Goal: Task Accomplishment & Management: Manage account settings

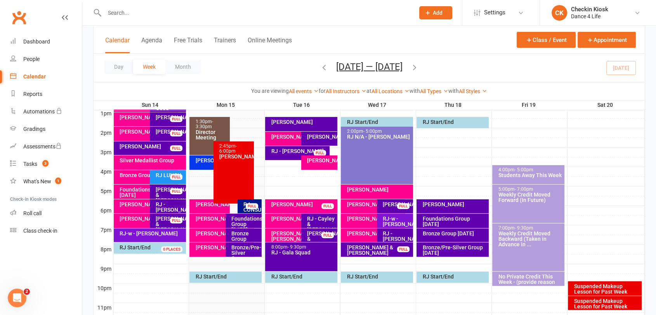
click at [289, 210] on div "[PERSON_NAME] FULL" at bounding box center [301, 206] width 72 height 14
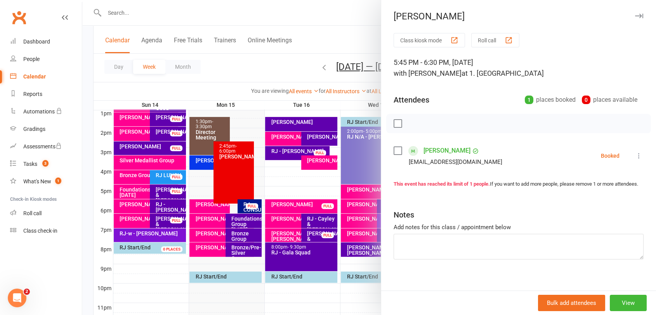
click at [394, 126] on label at bounding box center [398, 124] width 8 height 8
drag, startPoint x: 410, startPoint y: 124, endPoint x: 404, endPoint y: 131, distance: 9.4
click at [411, 124] on icon "button" at bounding box center [415, 123] width 9 height 9
click at [282, 233] on div at bounding box center [369, 157] width 574 height 315
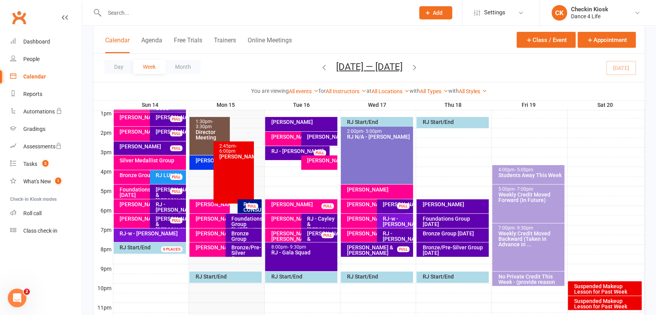
click at [283, 224] on div "[PERSON_NAME]" at bounding box center [297, 220] width 64 height 14
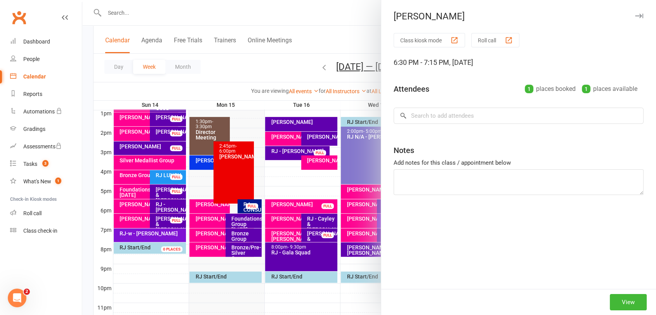
click at [288, 220] on div at bounding box center [369, 157] width 574 height 315
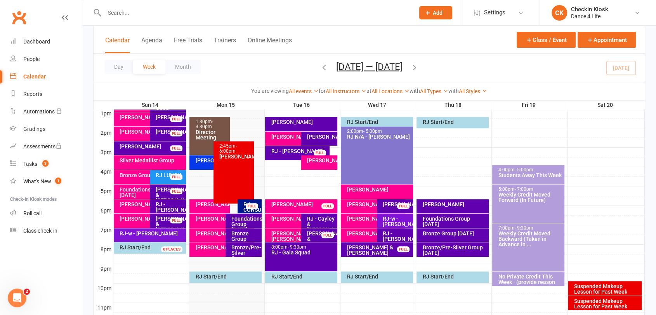
click at [288, 220] on div "[PERSON_NAME]" at bounding box center [298, 218] width 57 height 5
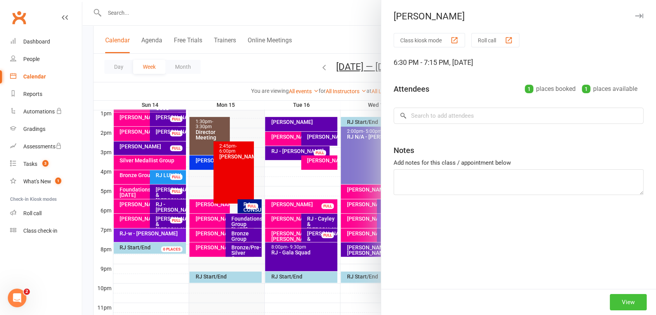
click at [631, 301] on button "View" at bounding box center [628, 302] width 37 height 16
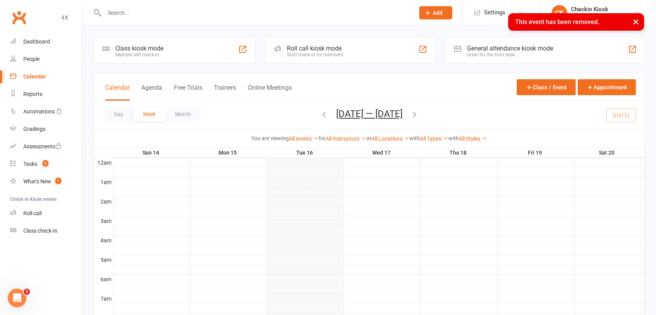
click at [633, 21] on button "×" at bounding box center [636, 21] width 14 height 17
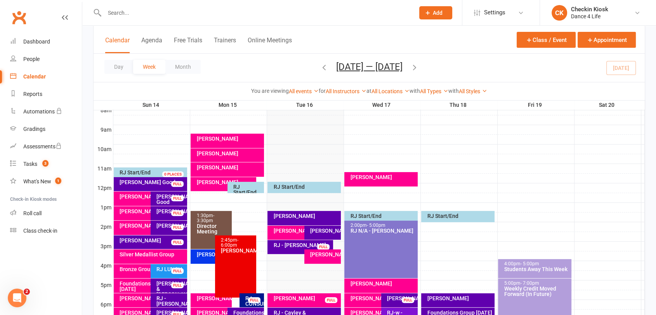
scroll to position [258, 0]
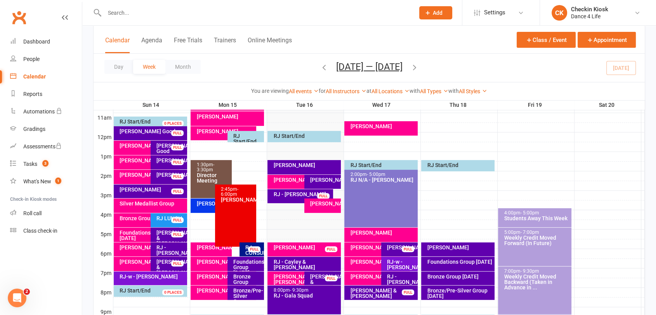
click at [308, 250] on div "[PERSON_NAME] FULL" at bounding box center [303, 249] width 73 height 14
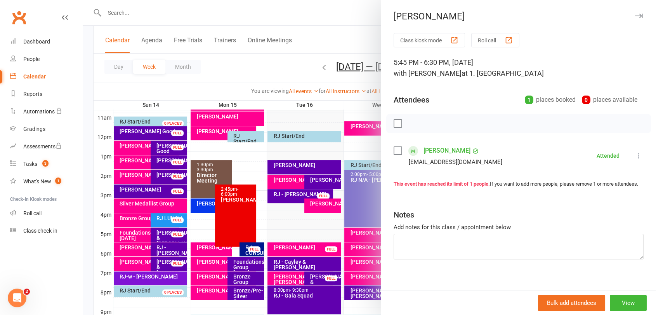
click at [322, 33] on div at bounding box center [369, 157] width 574 height 315
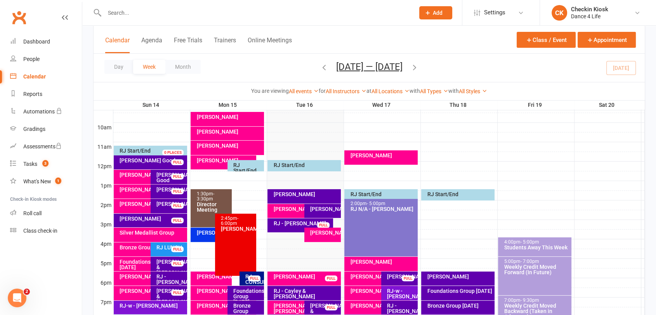
scroll to position [215, 0]
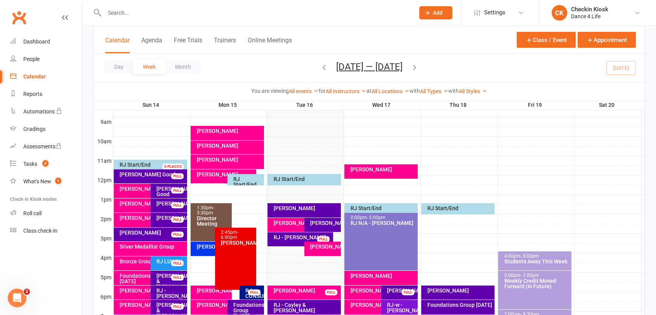
click at [374, 168] on div "[PERSON_NAME]" at bounding box center [383, 168] width 66 height 5
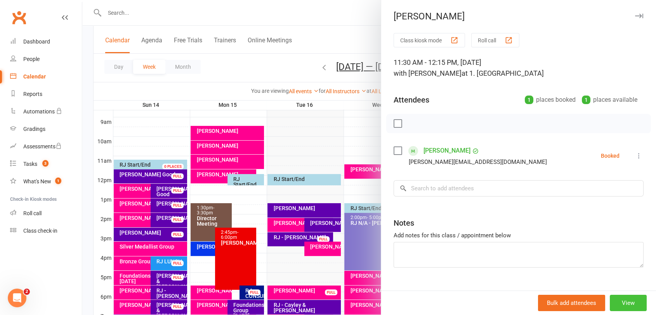
click at [613, 299] on button "View" at bounding box center [628, 303] width 37 height 16
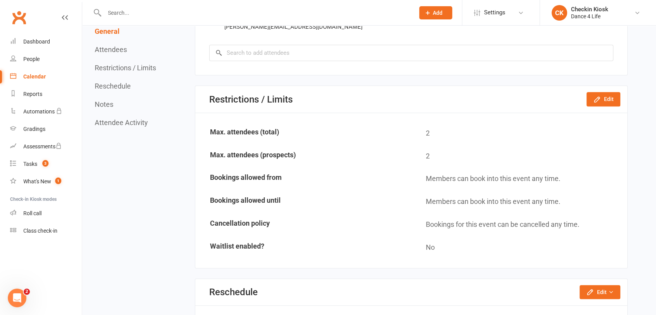
scroll to position [517, 0]
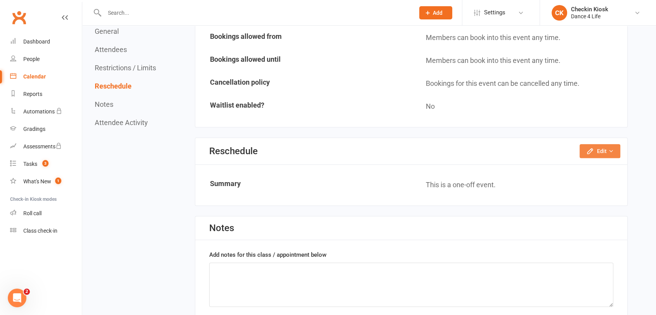
click at [602, 150] on button "Edit" at bounding box center [599, 151] width 41 height 14
click at [596, 161] on link "Reschedule this event only" at bounding box center [578, 169] width 81 height 16
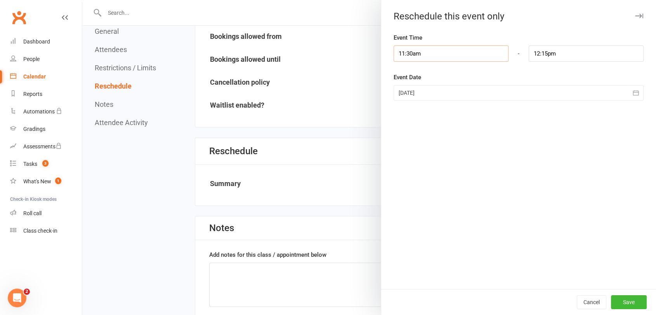
click at [456, 52] on input "11:30am" at bounding box center [451, 53] width 115 height 16
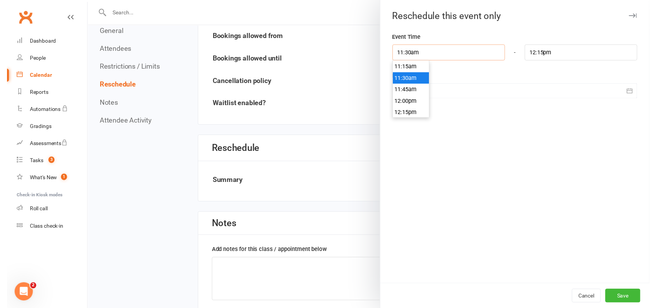
scroll to position [481, 0]
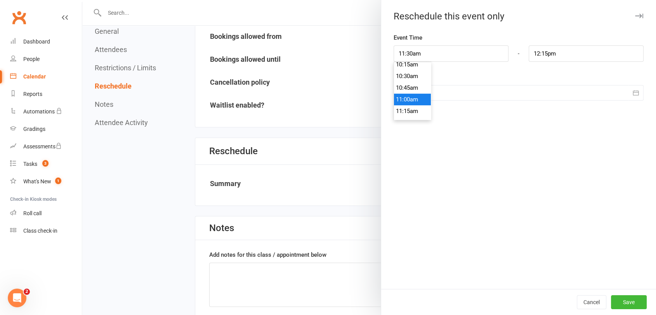
type input "11:00am"
type input "11:45am"
click at [410, 97] on li "11:00am" at bounding box center [412, 100] width 37 height 12
click at [624, 300] on button "Save" at bounding box center [629, 302] width 36 height 14
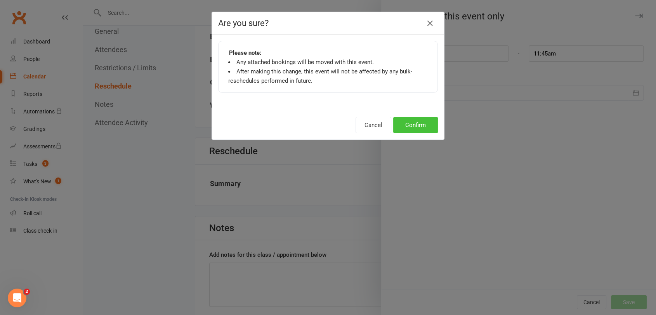
click at [430, 124] on button "Confirm" at bounding box center [415, 125] width 45 height 16
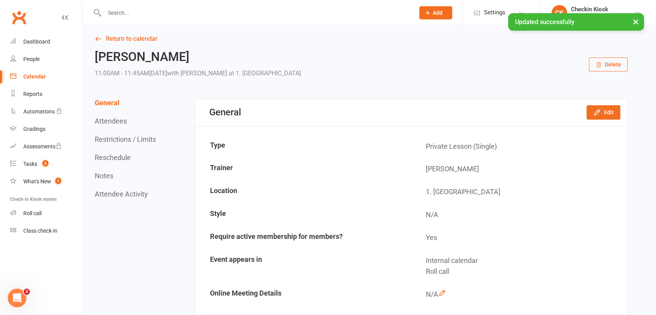
scroll to position [0, 0]
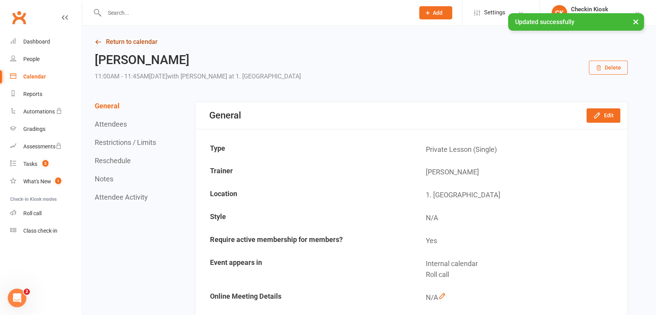
click at [134, 44] on link "Return to calendar" at bounding box center [361, 41] width 533 height 11
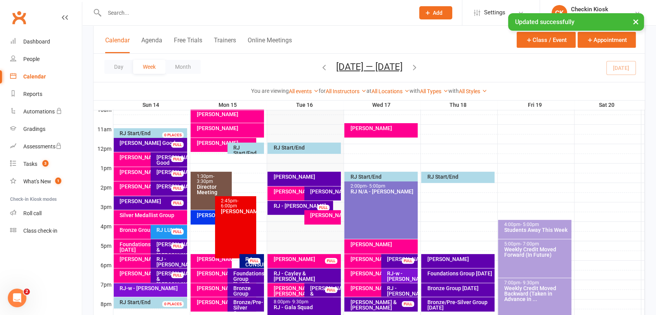
scroll to position [258, 0]
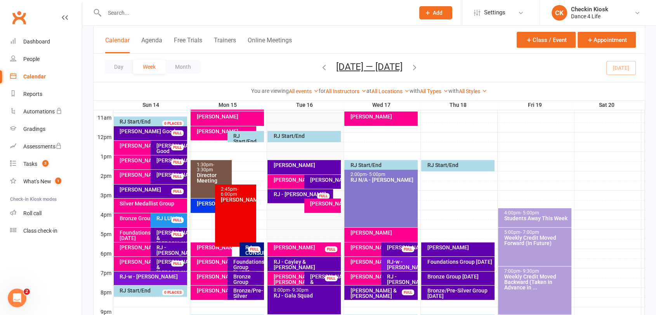
click at [414, 66] on icon "button" at bounding box center [414, 66] width 9 height 9
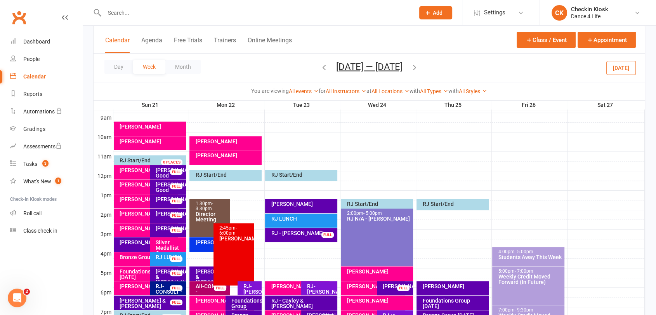
scroll to position [215, 0]
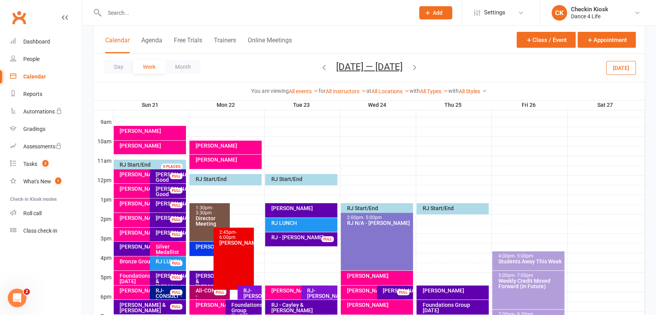
click at [143, 189] on div "Ali - Jennifer Falla" at bounding box center [147, 188] width 57 height 5
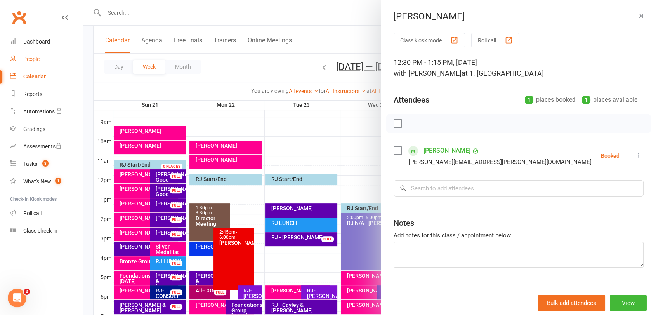
click at [30, 59] on div "People" at bounding box center [31, 59] width 16 height 6
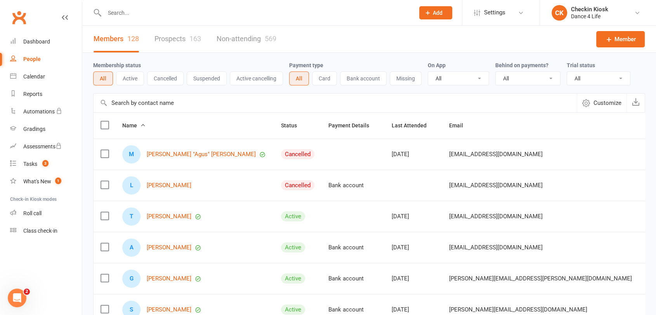
click at [178, 40] on link "Prospects 163" at bounding box center [177, 39] width 47 height 27
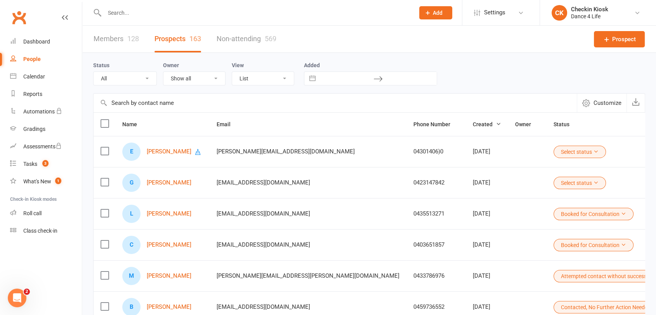
click at [593, 182] on icon at bounding box center [595, 182] width 5 height 5
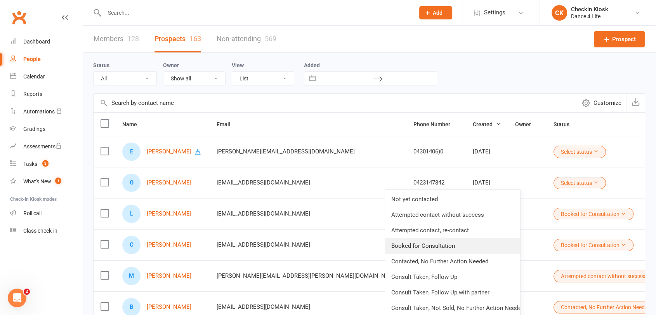
click at [450, 244] on link "Booked for Consultation" at bounding box center [452, 246] width 135 height 16
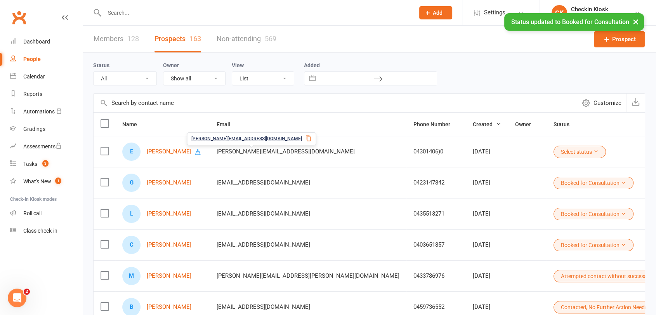
click at [305, 137] on icon at bounding box center [308, 138] width 6 height 6
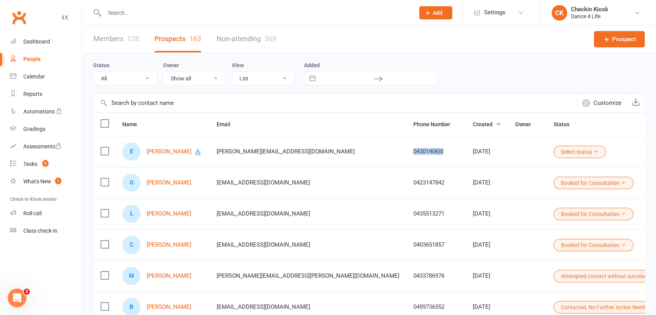
drag, startPoint x: 348, startPoint y: 152, endPoint x: 317, endPoint y: 153, distance: 31.8
click at [413, 153] on div "04301406)0" at bounding box center [435, 151] width 45 height 7
copy div "04301406)0"
click at [553, 148] on button "Select status" at bounding box center [579, 152] width 52 height 12
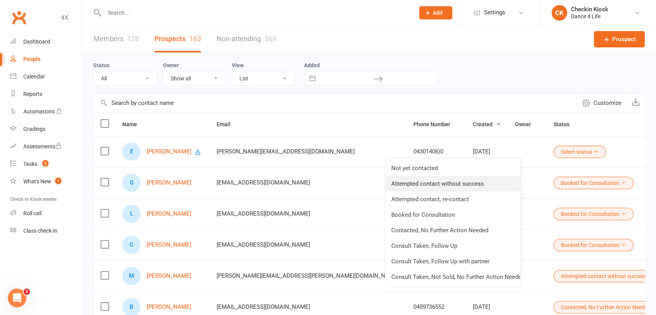
click at [485, 180] on link "Attempted contact without success" at bounding box center [452, 184] width 135 height 16
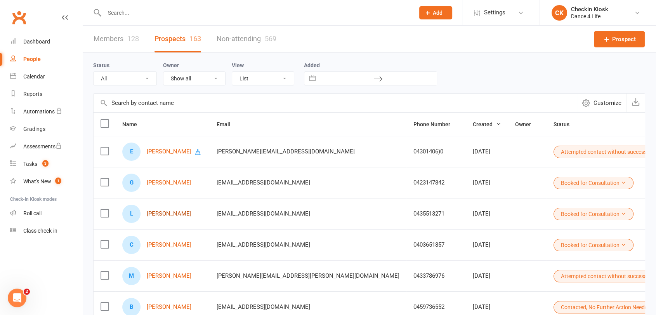
click at [180, 213] on link "Lily-Rose Palmer" at bounding box center [169, 213] width 45 height 7
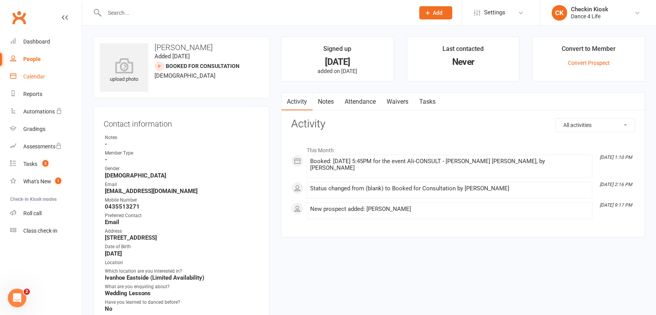
click at [42, 76] on div "Calendar" at bounding box center [34, 76] width 22 height 6
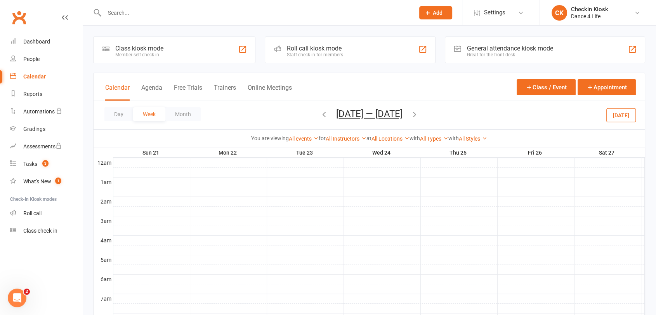
click at [419, 114] on icon "button" at bounding box center [414, 114] width 9 height 9
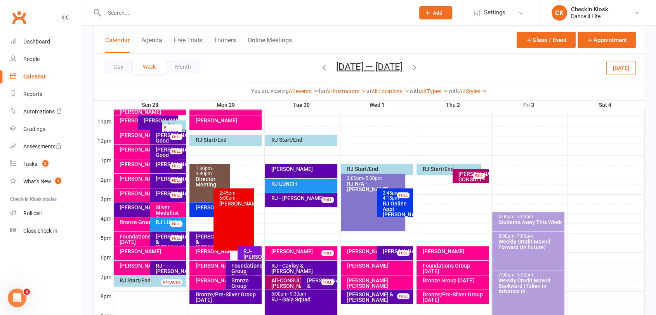
scroll to position [302, 0]
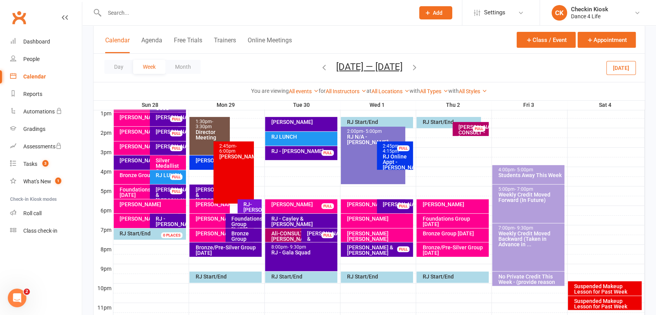
click at [150, 15] on input "text" at bounding box center [255, 12] width 307 height 11
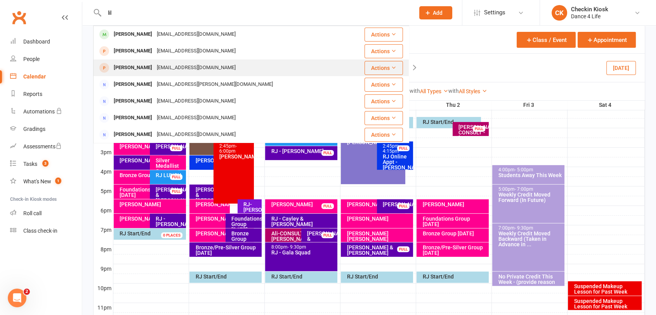
type input "lil"
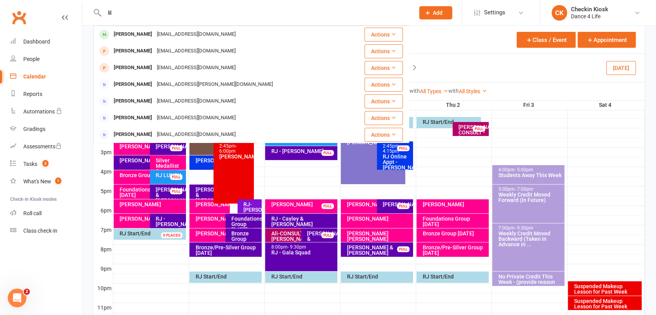
click at [147, 70] on div "Lily-Rose Palmer" at bounding box center [132, 67] width 43 height 11
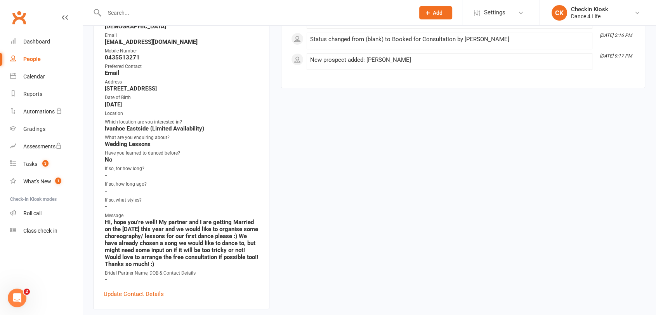
scroll to position [172, 0]
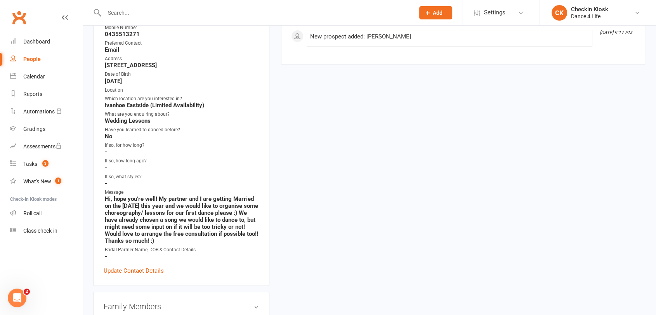
click at [152, 16] on input "text" at bounding box center [255, 12] width 307 height 11
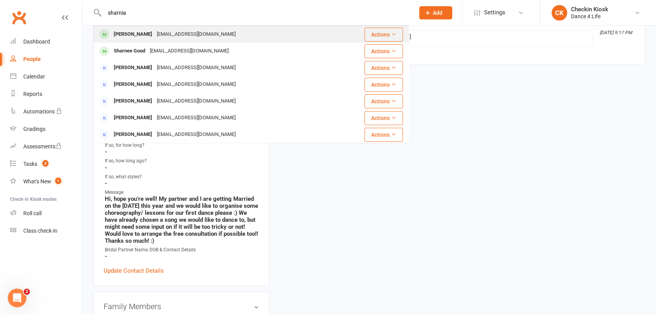
type input "sharnia"
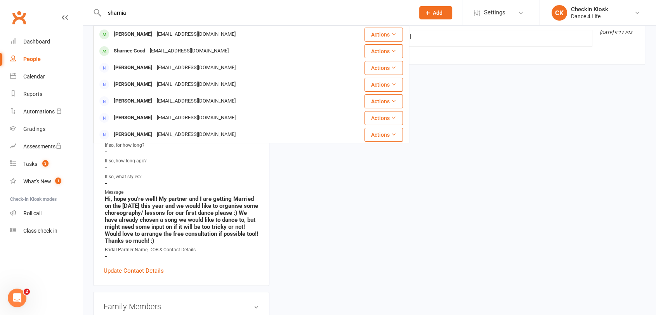
click at [146, 35] on div "Sharnia Martin" at bounding box center [132, 34] width 43 height 11
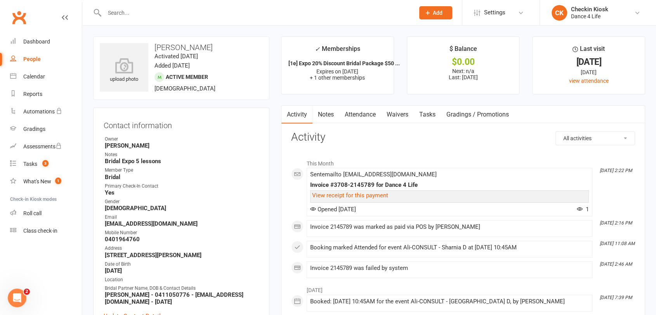
click at [130, 13] on input "text" at bounding box center [255, 12] width 307 height 11
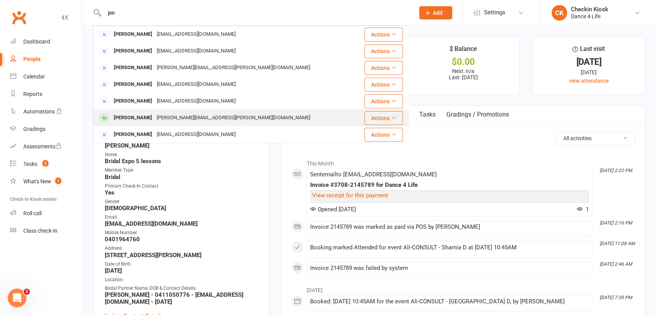
type input "jen"
click at [154, 116] on div "Jenny.k.falla@gmail.com" at bounding box center [233, 117] width 158 height 11
